Goal: Task Accomplishment & Management: Use online tool/utility

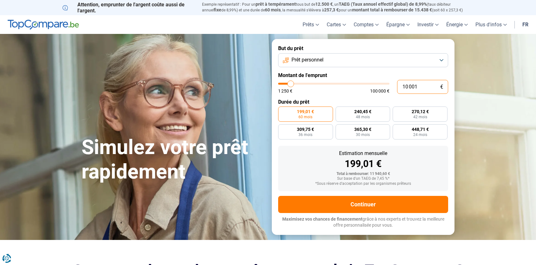
click at [419, 87] on input "10 001" at bounding box center [422, 87] width 51 height 14
type input "11 250"
type input "11250"
type input "11 500"
type input "11500"
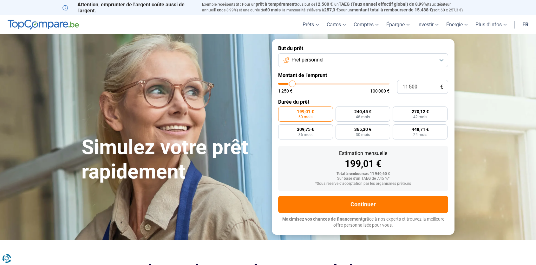
type input "11 750"
type input "11750"
type input "12 000"
type input "12000"
type input "12 250"
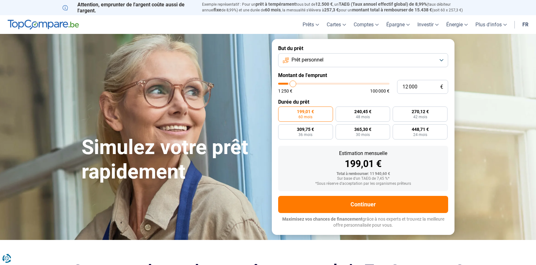
type input "12250"
type input "12 500"
type input "12500"
type input "12 750"
type input "12750"
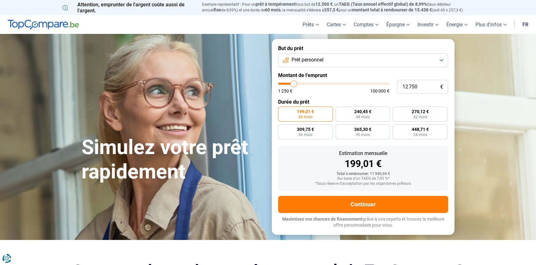
type input "13 000"
type input "13000"
type input "13 250"
type input "13250"
type input "13 500"
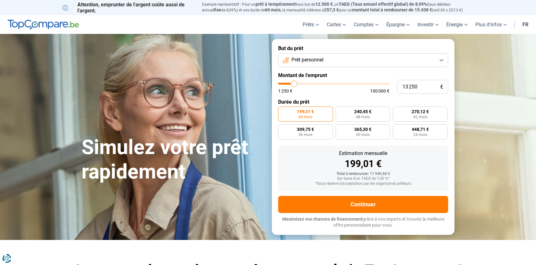
type input "13500"
type input "13 750"
type input "13750"
type input "14 000"
type input "14000"
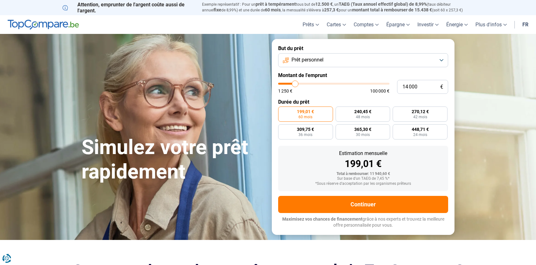
type input "14 250"
type input "14250"
type input "14 500"
type input "14500"
type input "14 750"
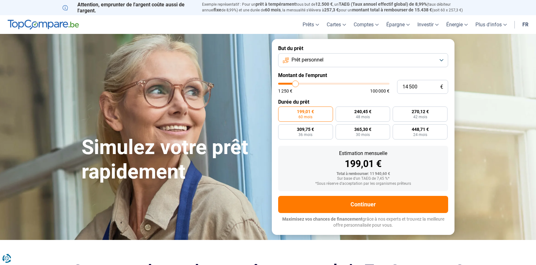
type input "14750"
type input "14 500"
type input "14500"
type input "14 250"
type input "14250"
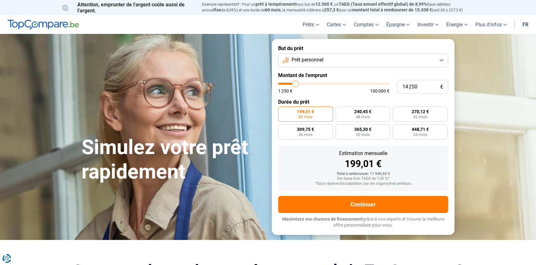
type input "14 000"
type input "14000"
type input "13 750"
type input "13750"
type input "13 500"
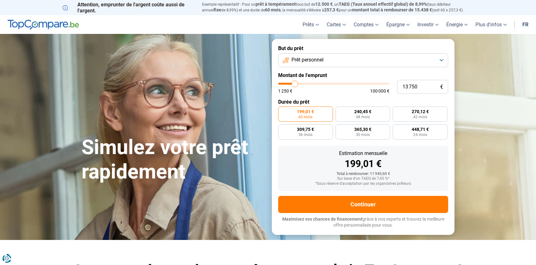
type input "13500"
type input "13 250"
type input "13250"
type input "13 000"
type input "13000"
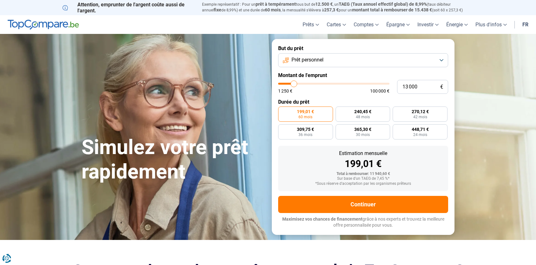
type input "12 750"
type input "12750"
type input "12 500"
type input "12500"
type input "12 250"
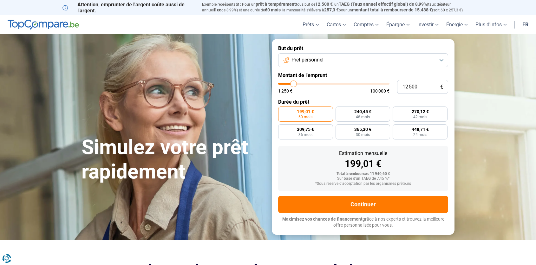
type input "12250"
type input "12 000"
type input "12000"
type input "11 750"
type input "11750"
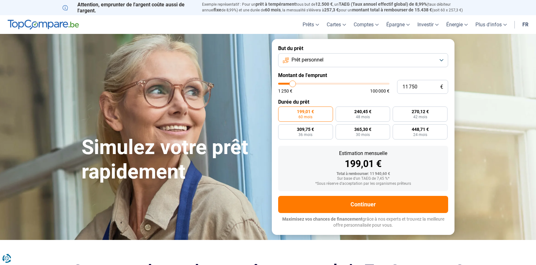
type input "11 500"
type input "11500"
type input "11 250"
type input "11250"
type input "11 000"
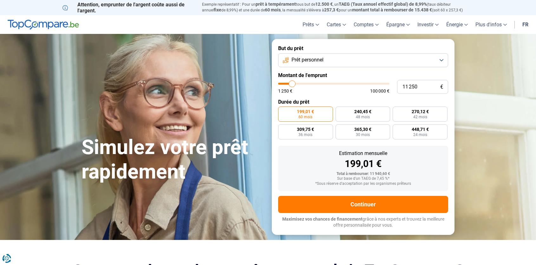
type input "11000"
type input "10 750"
type input "10750"
type input "10 500"
type input "10500"
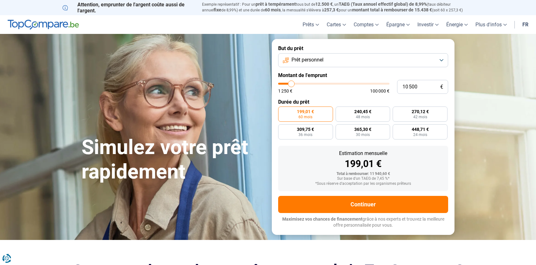
click at [291, 85] on input "range" at bounding box center [333, 84] width 111 height 2
type input "10 250"
type input "10250"
type input "10 000"
type input "10000"
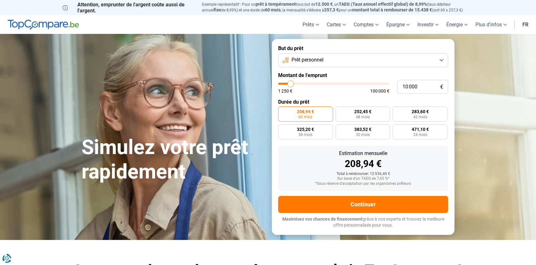
click at [291, 85] on input "range" at bounding box center [333, 84] width 111 height 2
radio input "true"
drag, startPoint x: 421, startPoint y: 85, endPoint x: 394, endPoint y: 85, distance: 27.0
click at [394, 85] on div "10 000 € 1 250 € 100 000 €" at bounding box center [363, 87] width 170 height 14
click at [416, 147] on div "Estimation mensuelle 240,42 € Total à rembourser: 11 540,16 € Sur base d'un TAE…" at bounding box center [363, 168] width 170 height 45
